Goal: Task Accomplishment & Management: Manage account settings

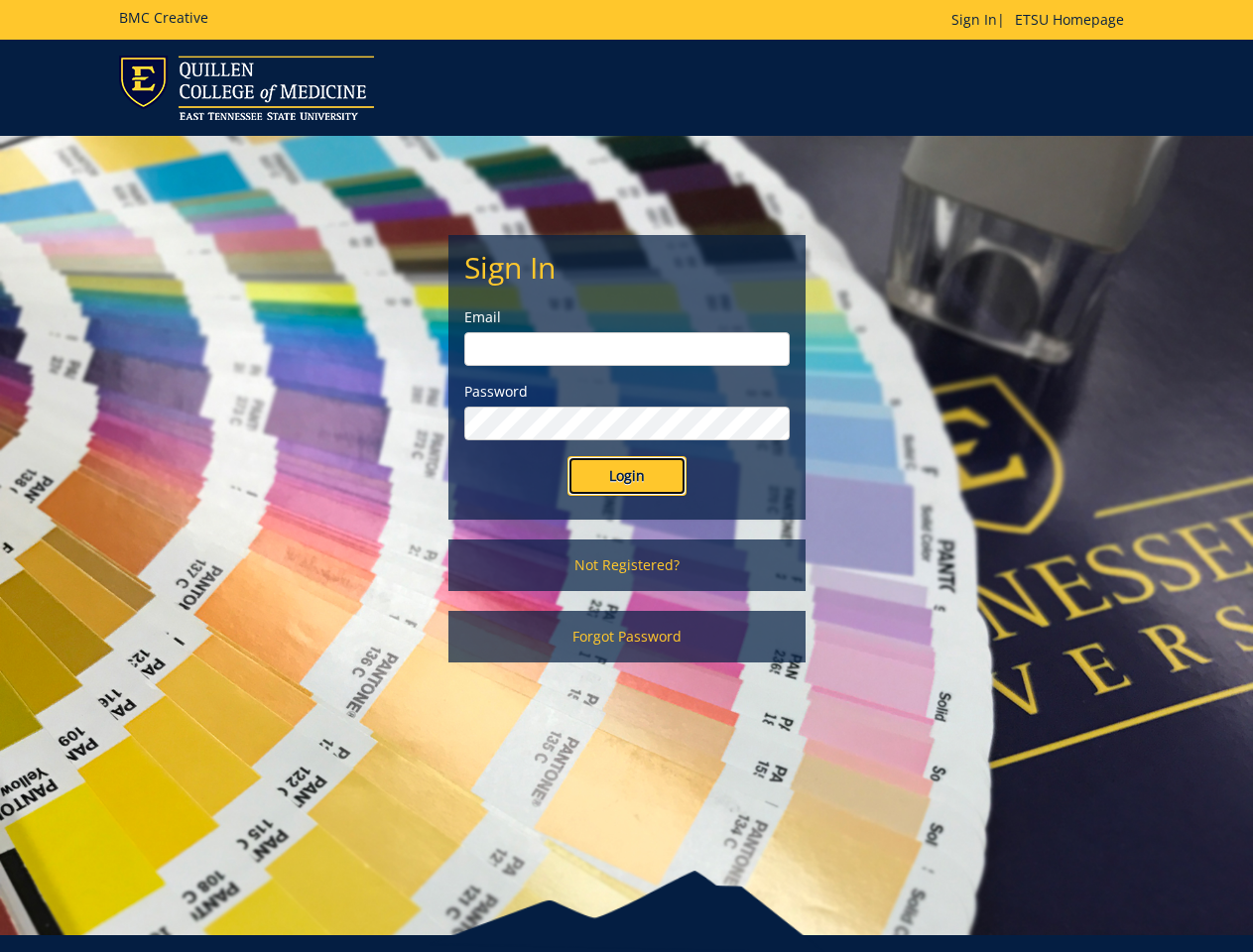
click at [626, 476] on input "Login" at bounding box center [626, 476] width 119 height 40
